Goal: Task Accomplishment & Management: Manage account settings

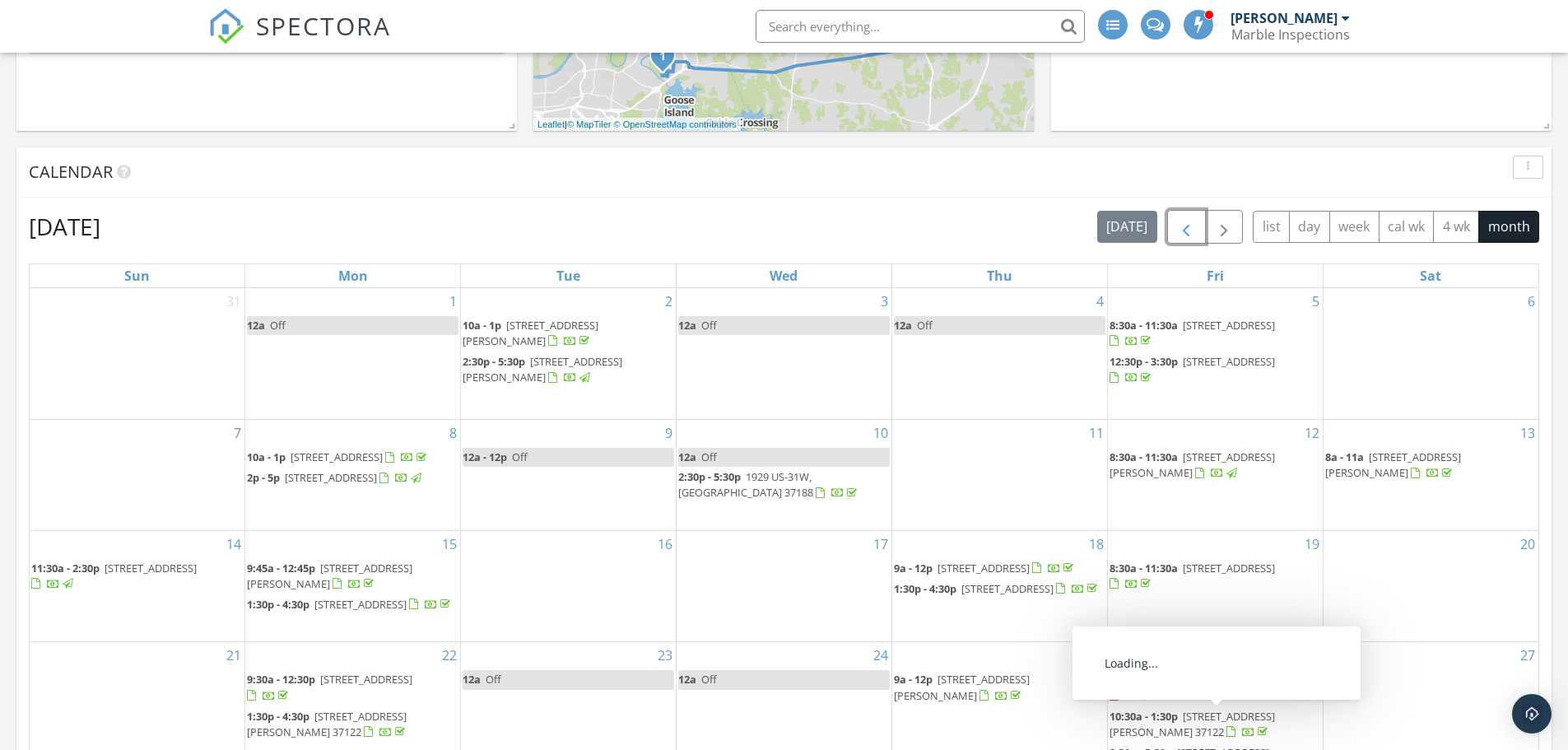
scroll to position [576, 0]
click at [1218, 231] on span "button" at bounding box center [1224, 228] width 20 height 20
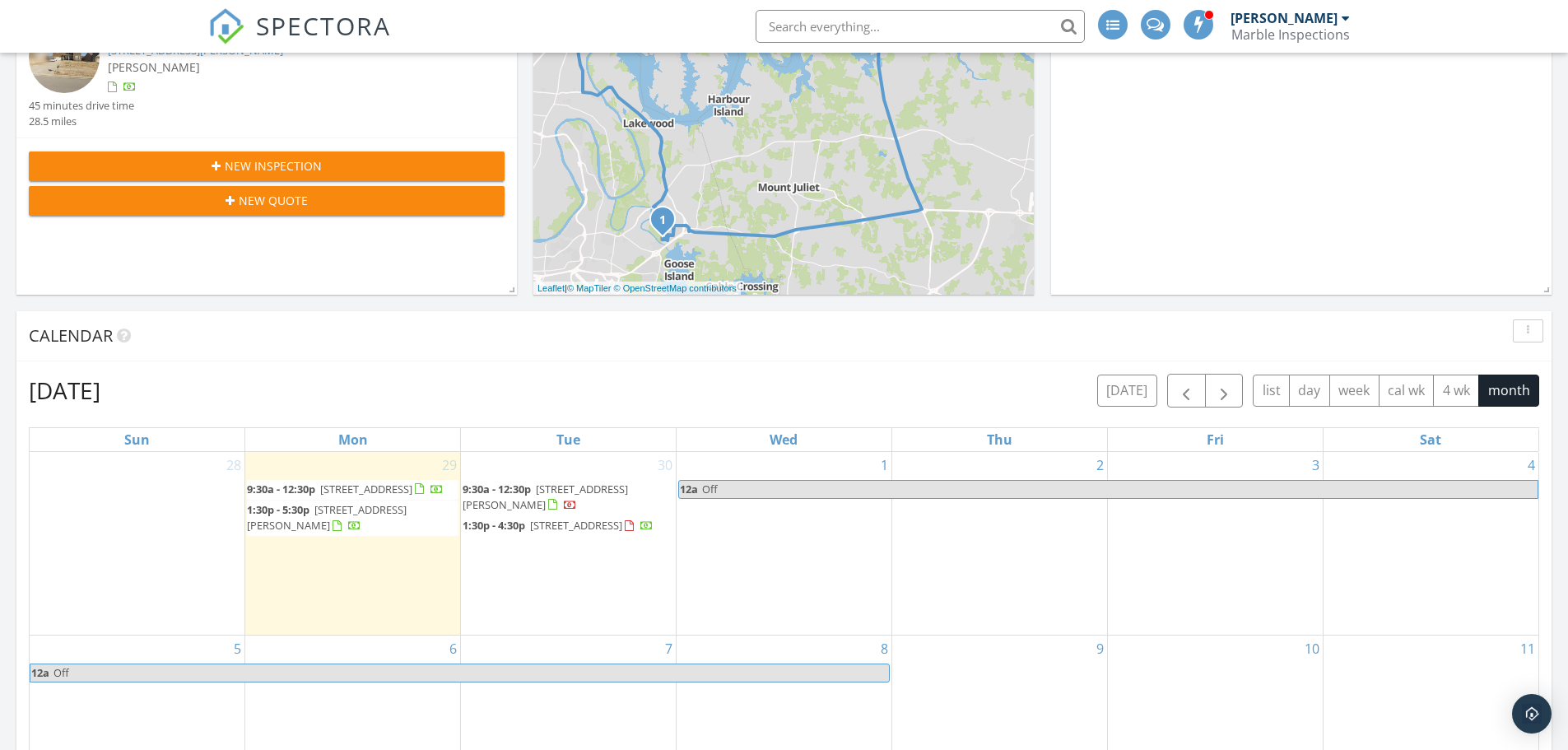
scroll to position [412, 0]
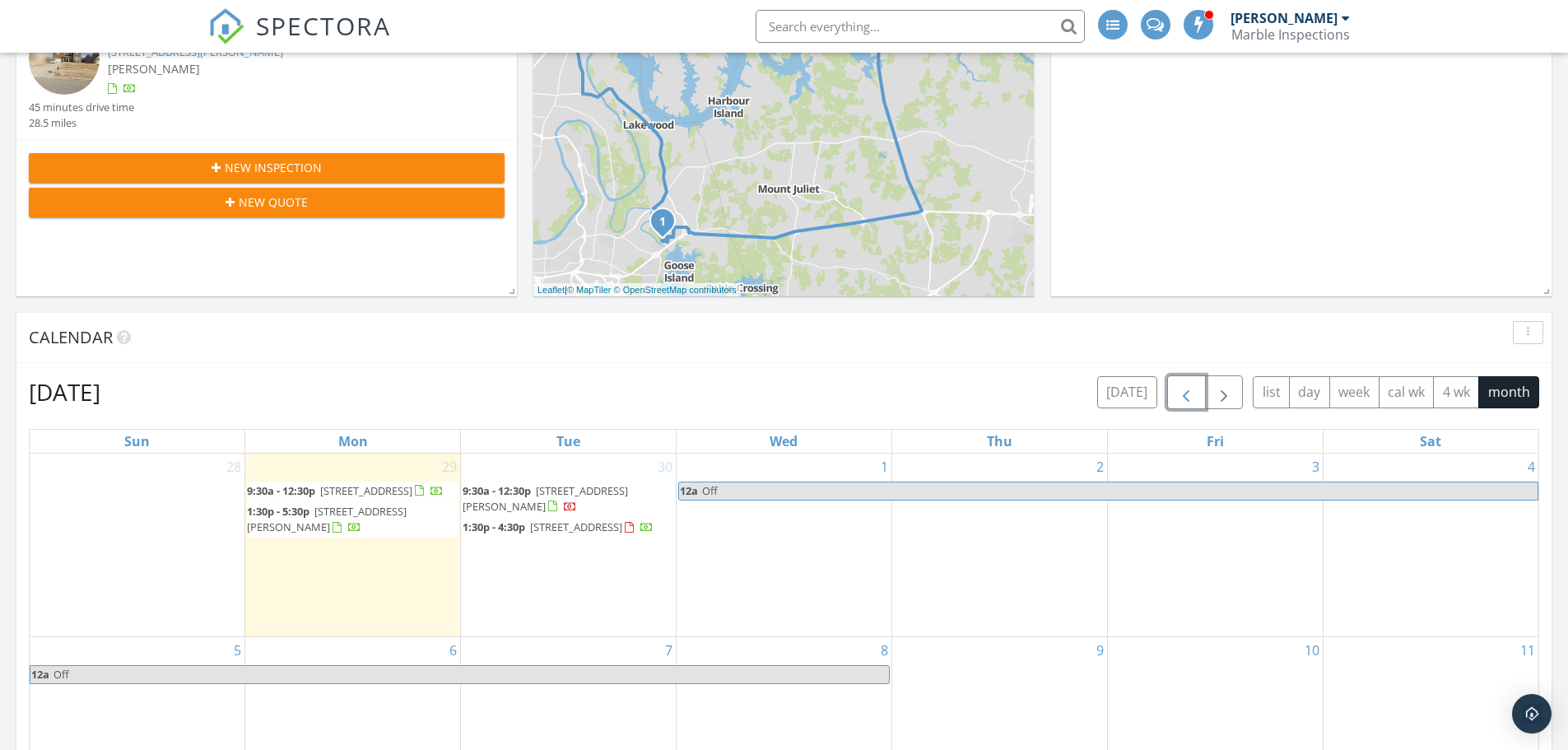
click at [1191, 387] on span "button" at bounding box center [1185, 392] width 20 height 20
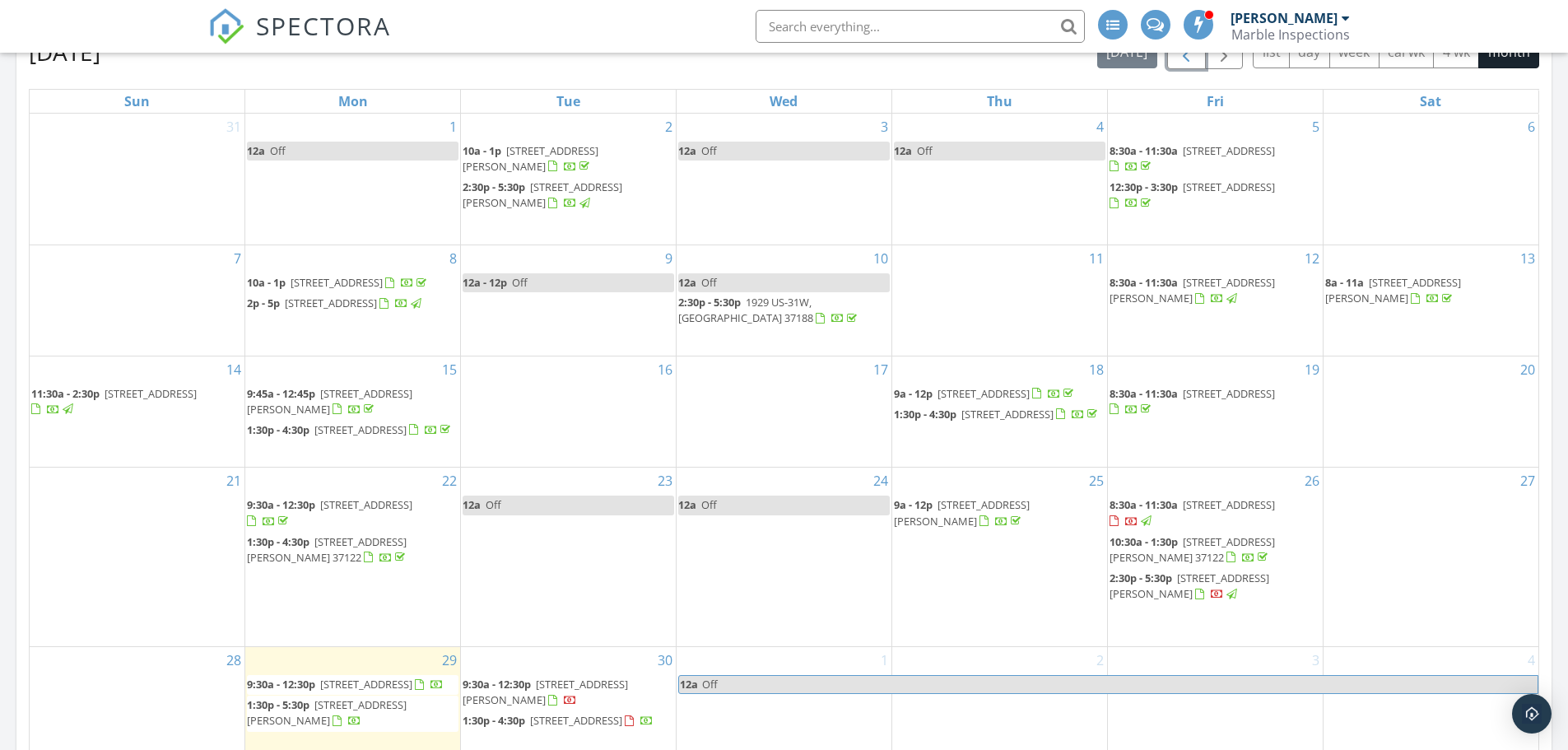
scroll to position [740, 0]
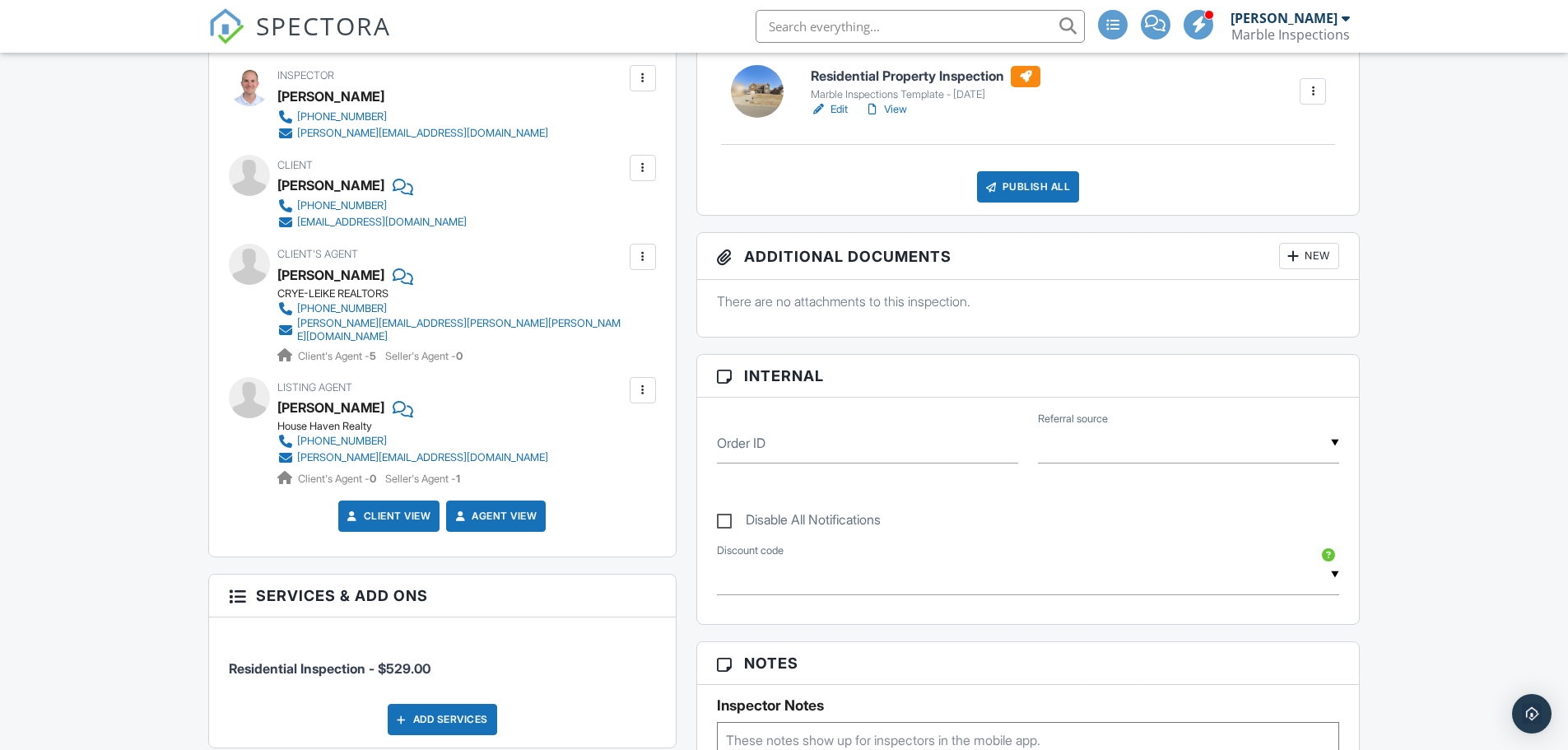
scroll to position [658, 0]
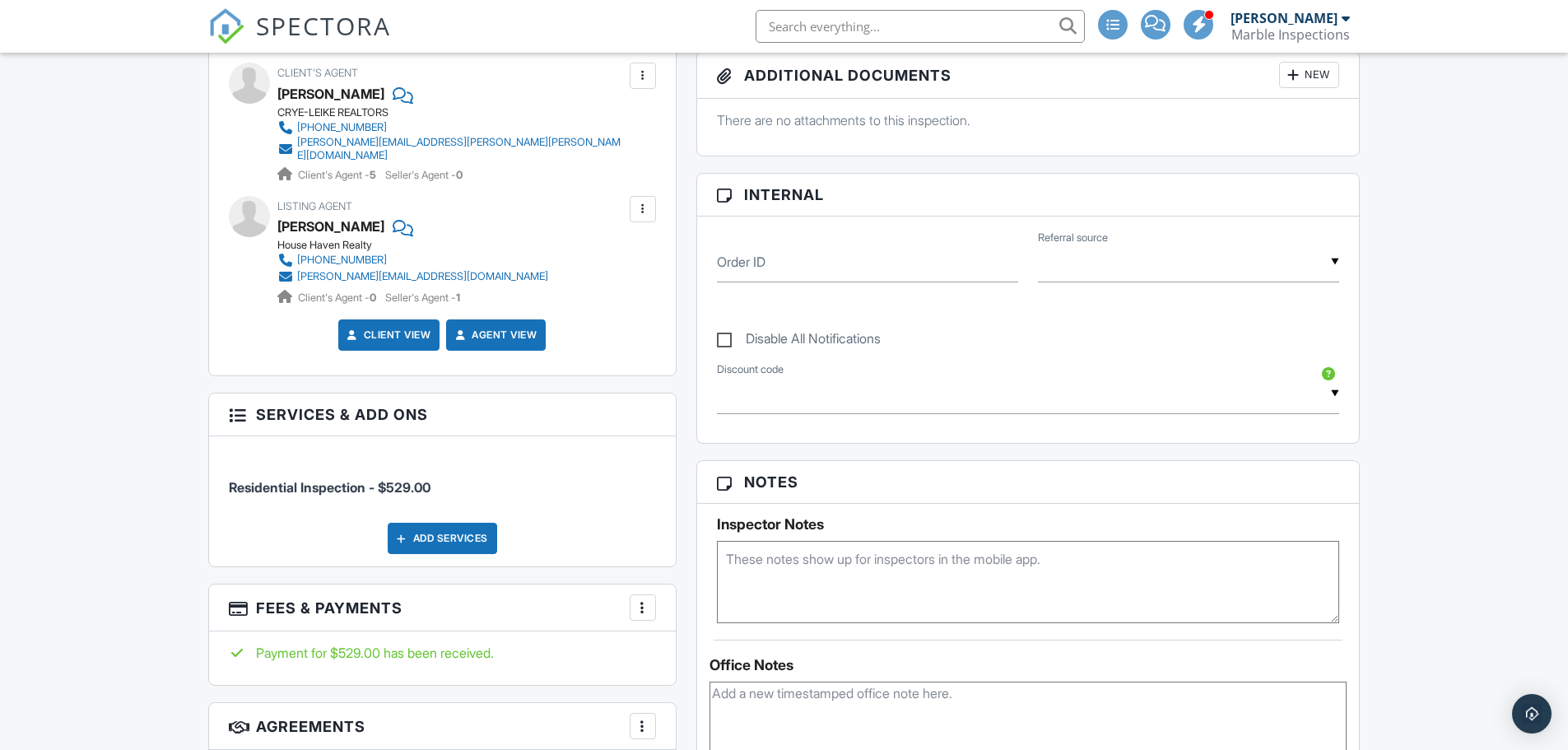
click at [834, 583] on textarea at bounding box center [1028, 582] width 623 height 82
type textarea "code : 0526"
click at [92, 568] on div "Dashboard Calendar Templates Contacts Metrics Automations Settings Support Cent…" at bounding box center [784, 762] width 1568 height 2736
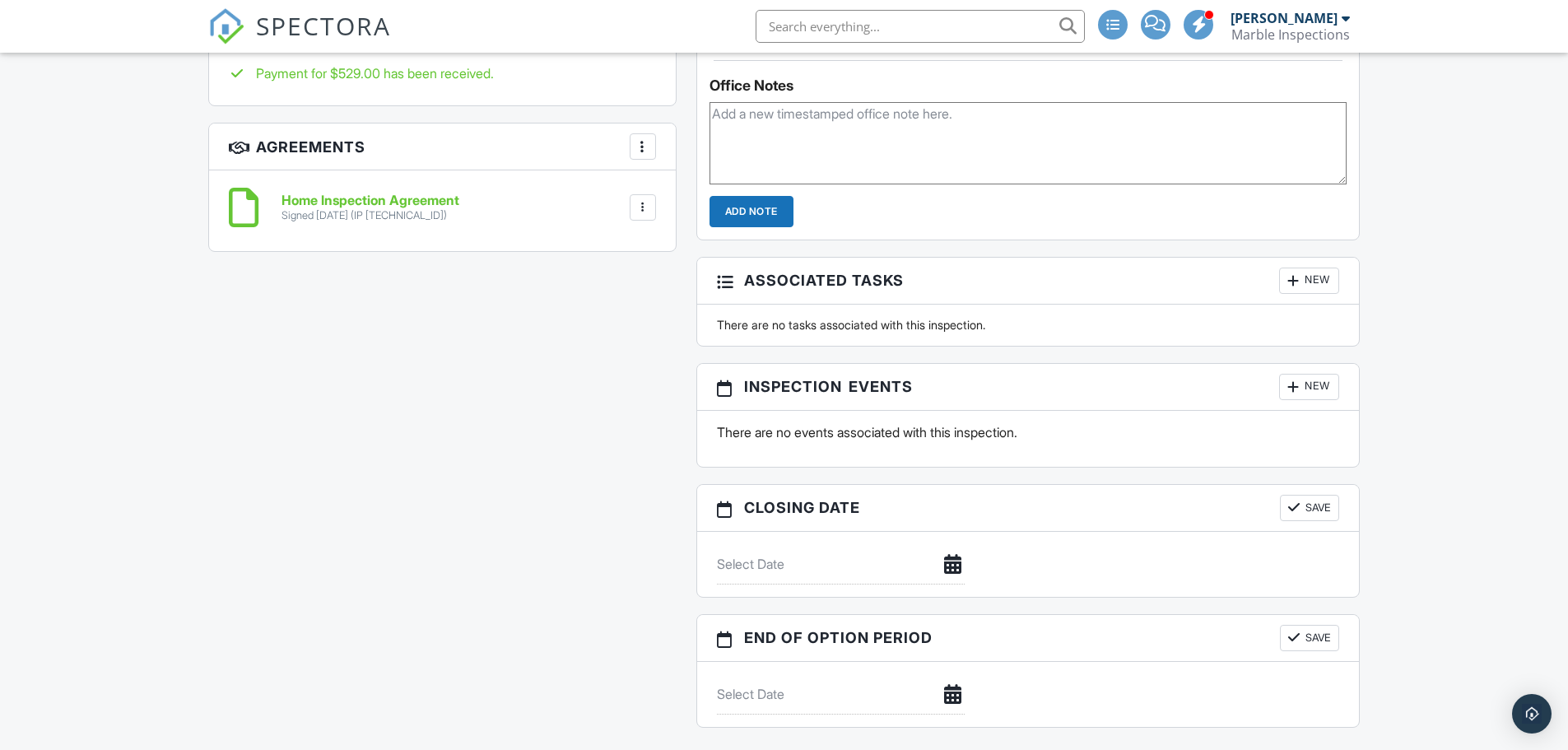
scroll to position [987, 0]
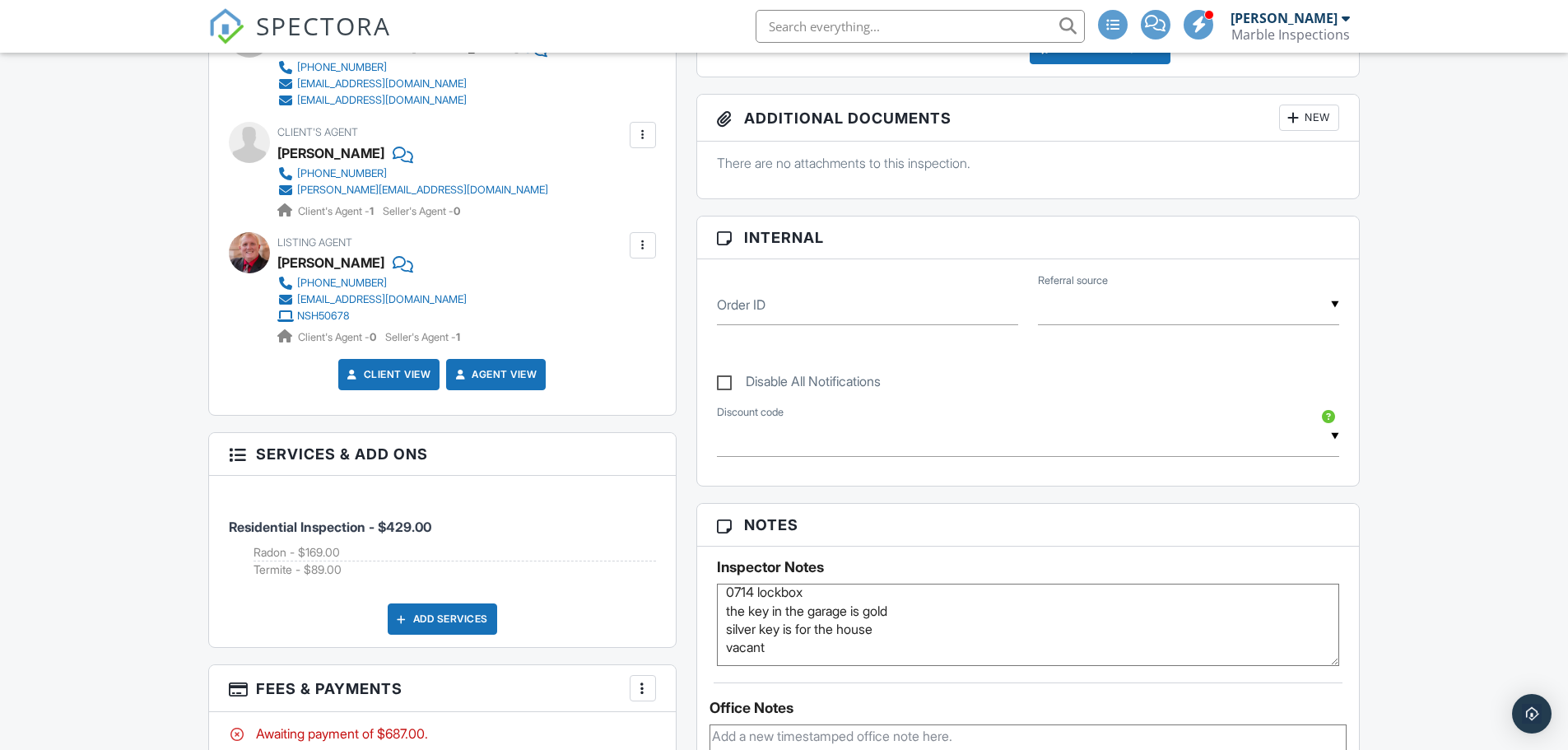
scroll to position [658, 0]
